Goal: Task Accomplishment & Management: Manage account settings

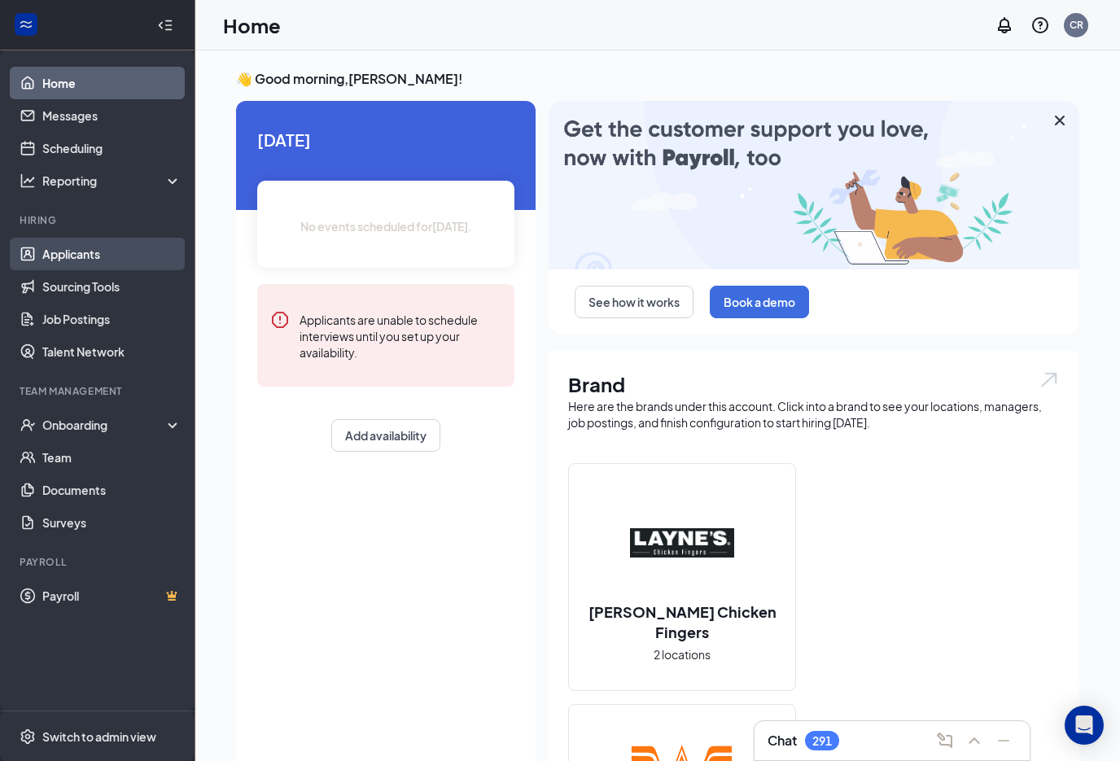
click at [61, 259] on link "Applicants" at bounding box center [111, 254] width 139 height 33
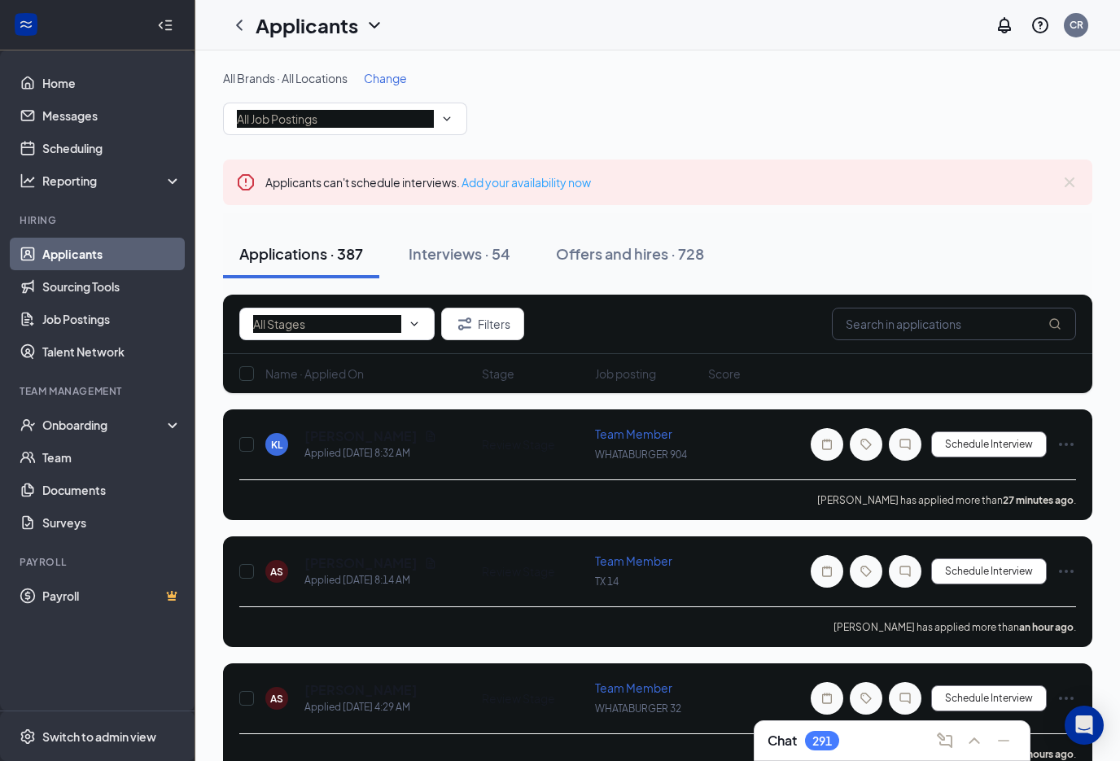
click at [859, 325] on input "text" at bounding box center [954, 324] width 244 height 33
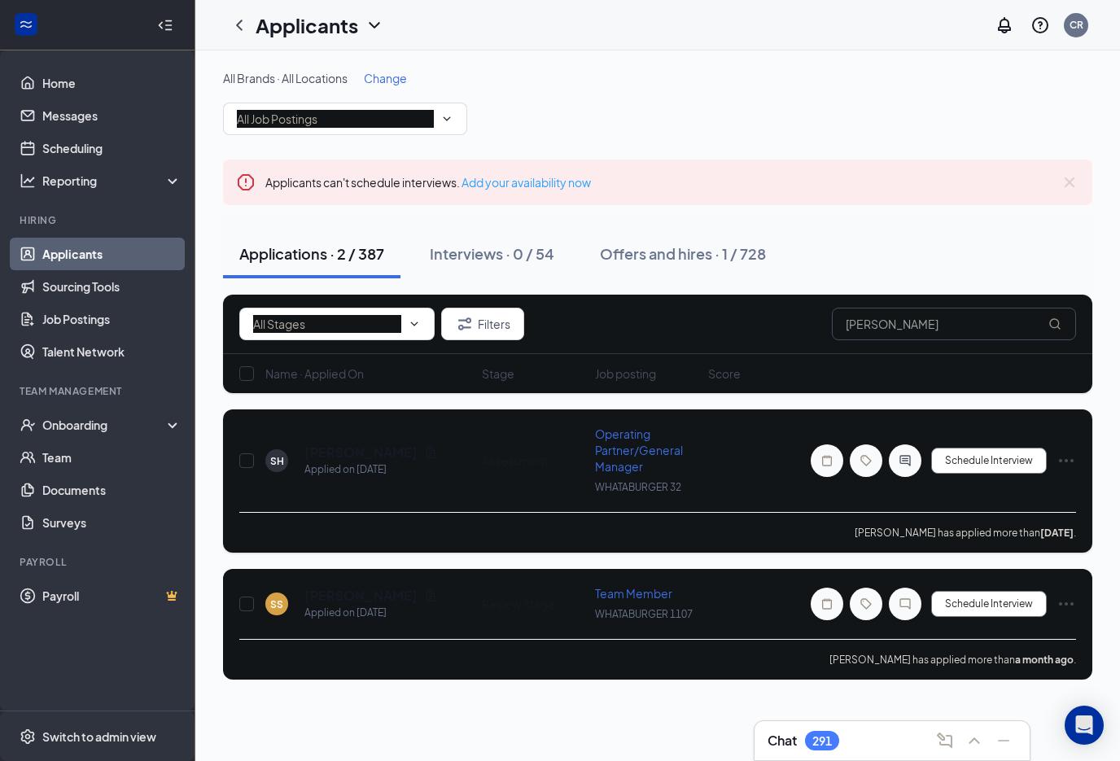
type input "[PERSON_NAME]"
click at [626, 451] on span "Operating Partner/General Manager" at bounding box center [639, 450] width 88 height 47
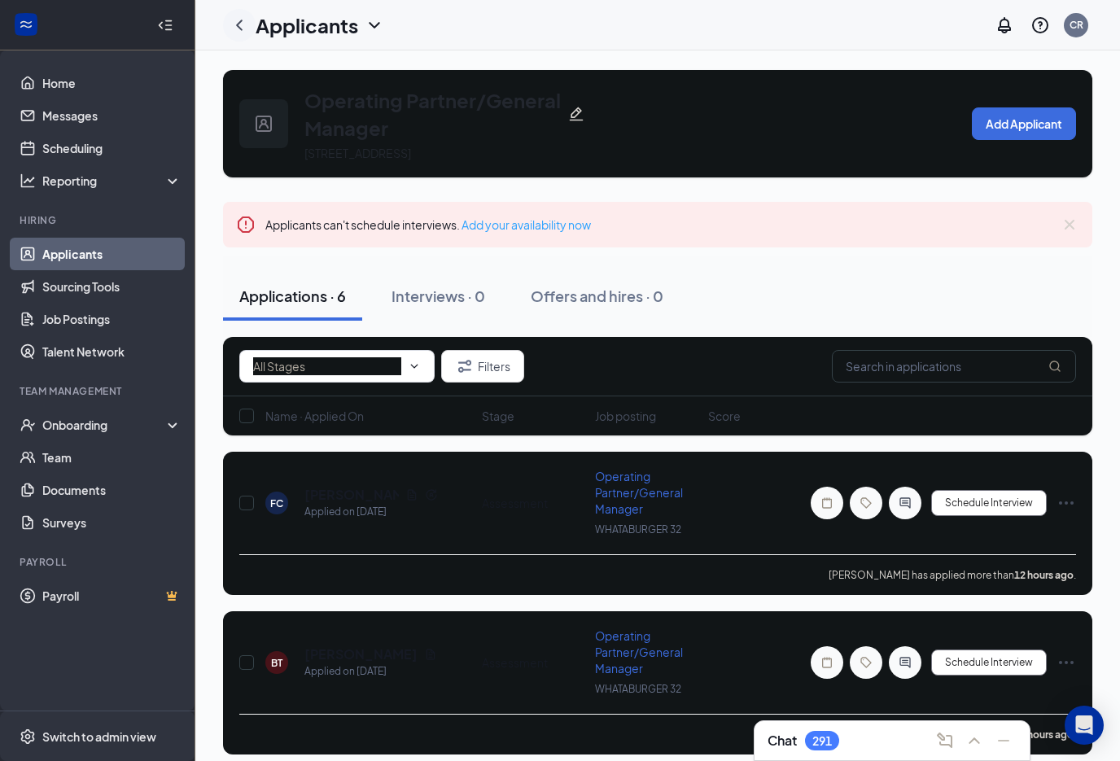
drag, startPoint x: 240, startPoint y: 25, endPoint x: 248, endPoint y: 33, distance: 10.4
click at [240, 25] on icon "ChevronLeft" at bounding box center [240, 25] width 20 height 20
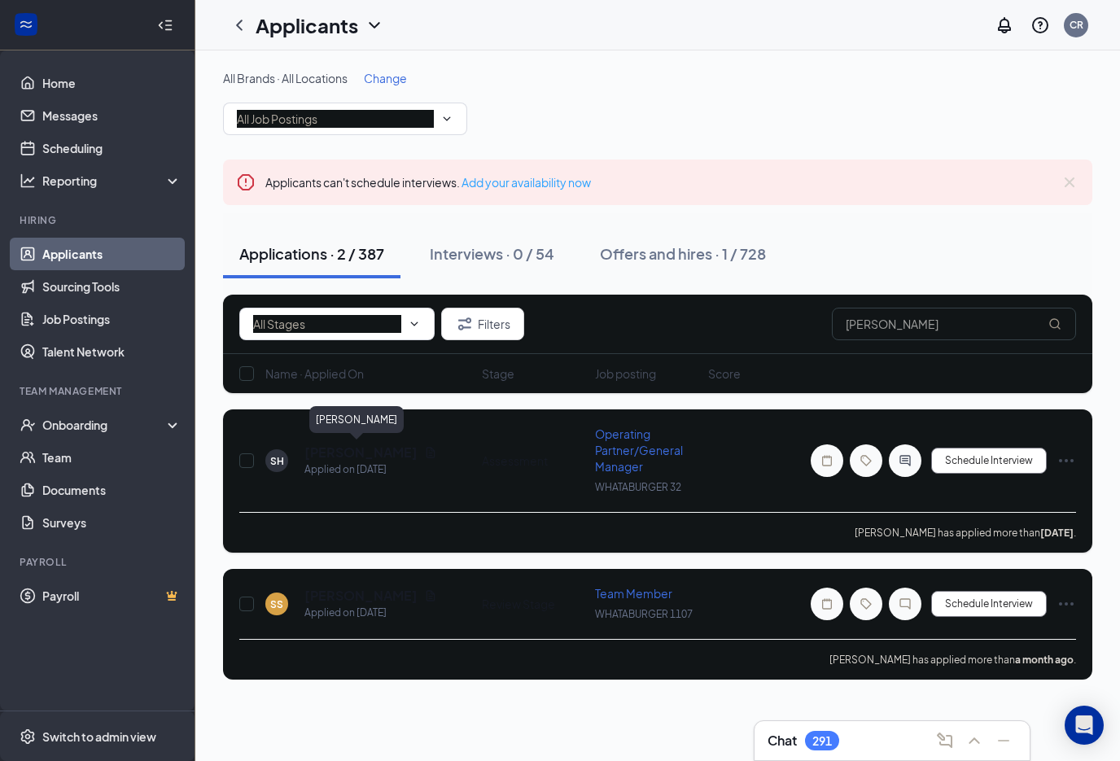
click at [364, 454] on h5 "[PERSON_NAME]" at bounding box center [361, 453] width 113 height 18
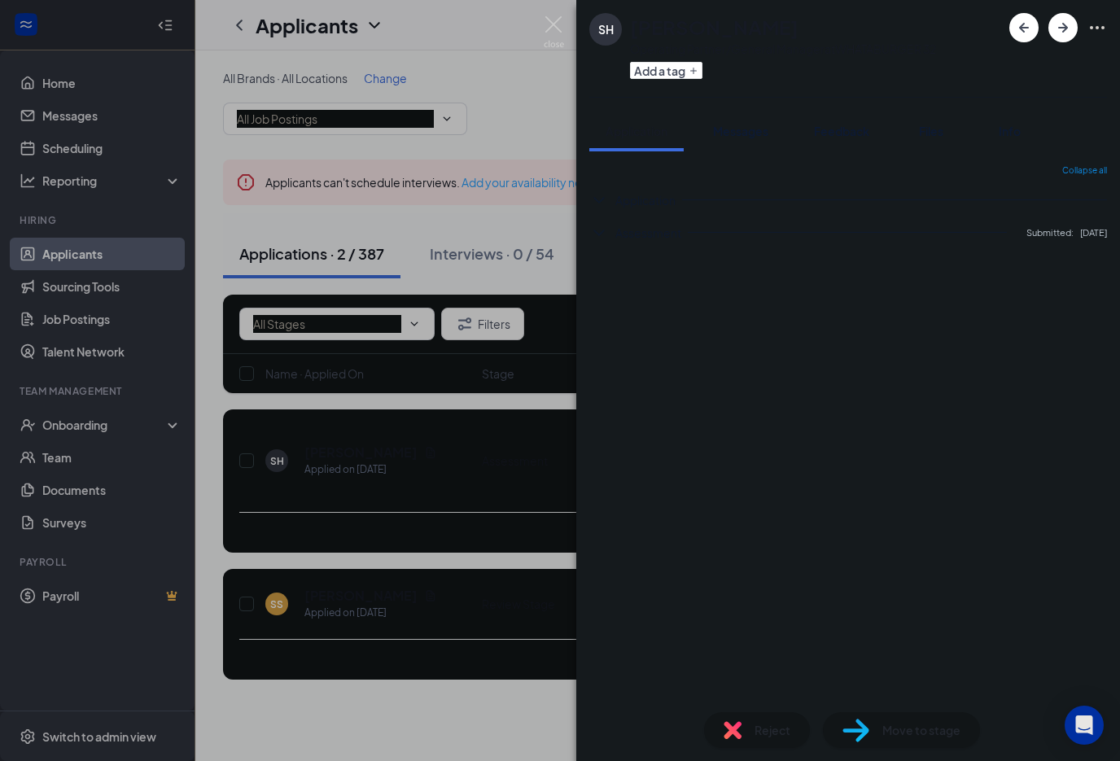
click at [406, 447] on div "SH [PERSON_NAME] Operating Partner/General Manager at WHATABURGER 32 Add a tag …" at bounding box center [560, 380] width 1120 height 761
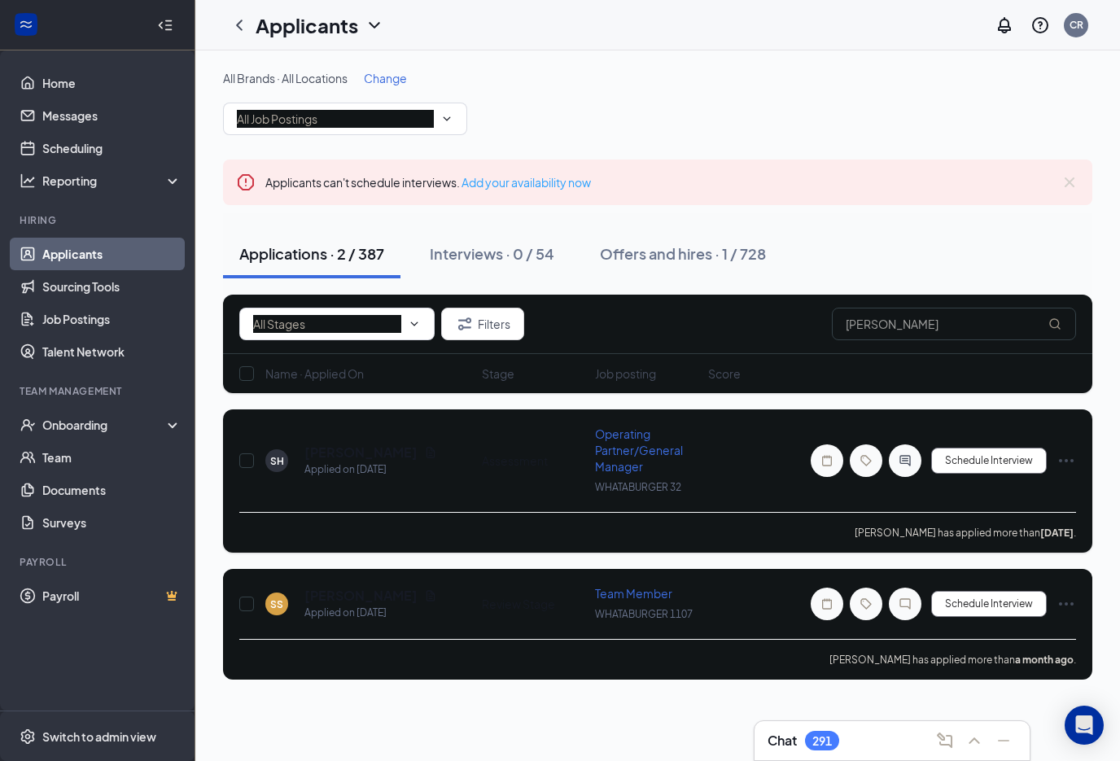
click at [427, 457] on icon "Document" at bounding box center [431, 452] width 9 height 11
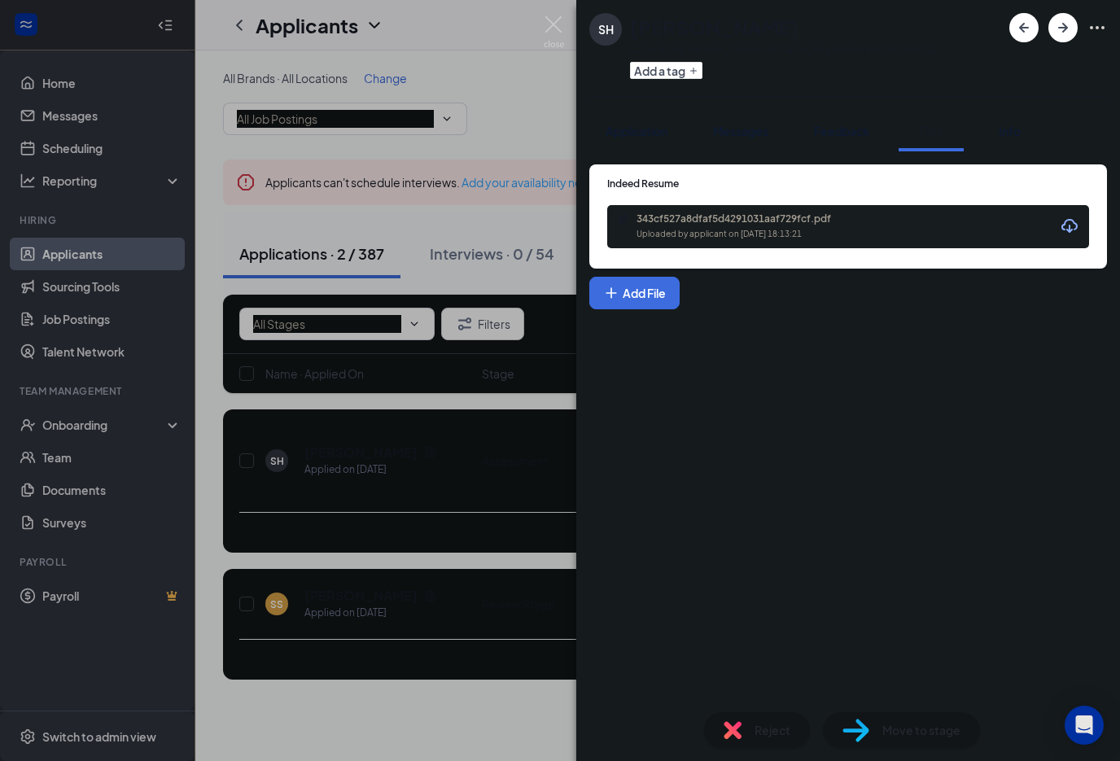
click at [743, 239] on div "Uploaded by applicant on [DATE] 18:13:21" at bounding box center [759, 234] width 244 height 13
